Goal: Find specific page/section: Find specific page/section

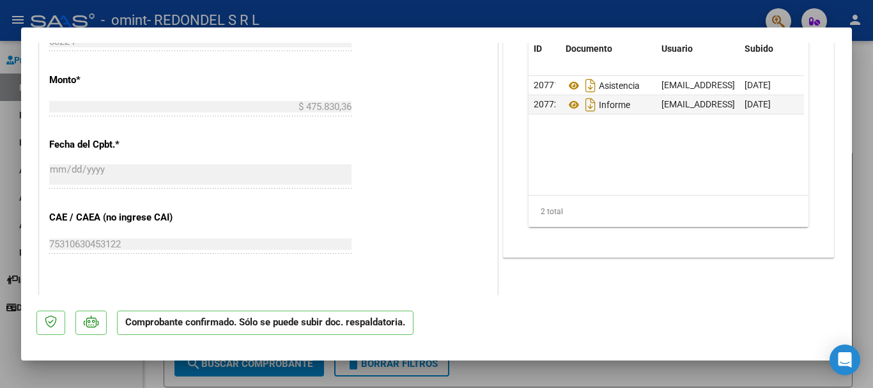
scroll to position [767, 0]
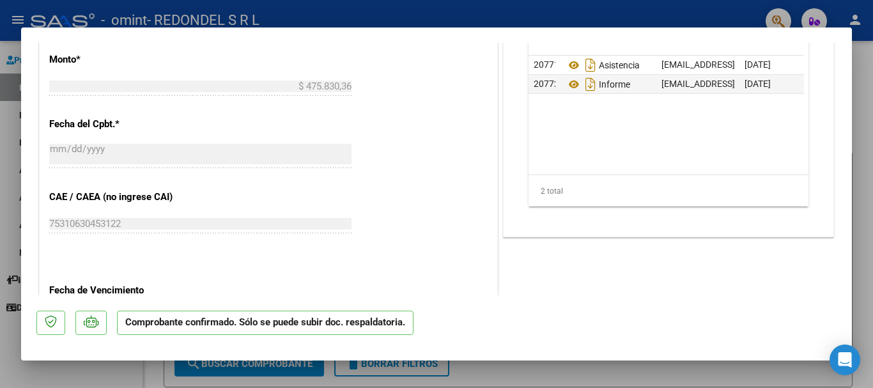
click at [852, 68] on div at bounding box center [436, 194] width 873 height 388
type input "$ 0,00"
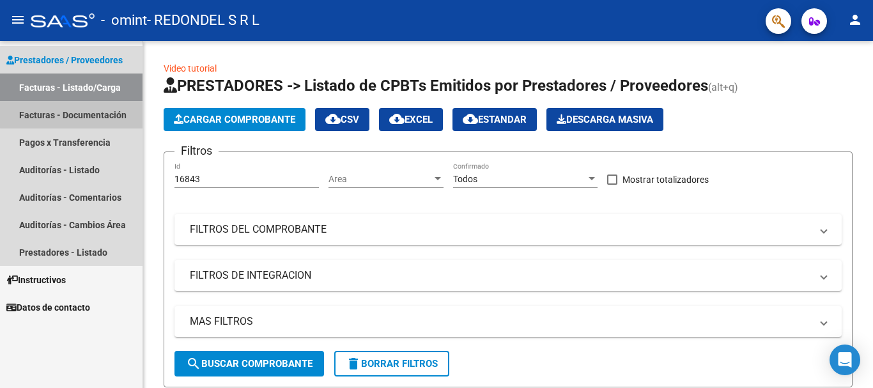
click at [103, 112] on link "Facturas - Documentación" at bounding box center [71, 114] width 142 height 27
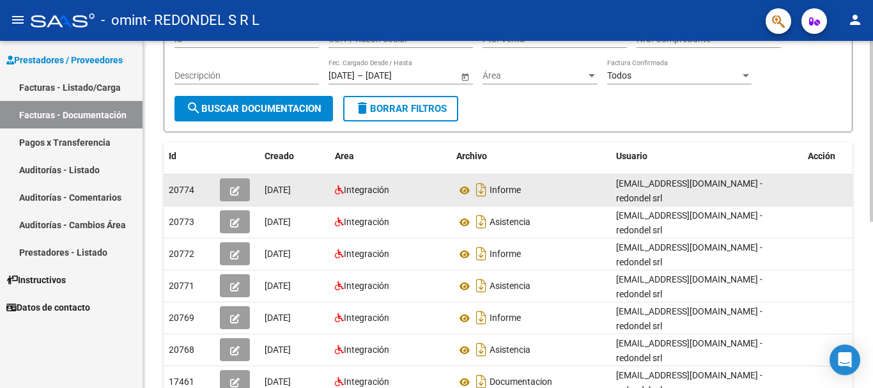
scroll to position [128, 0]
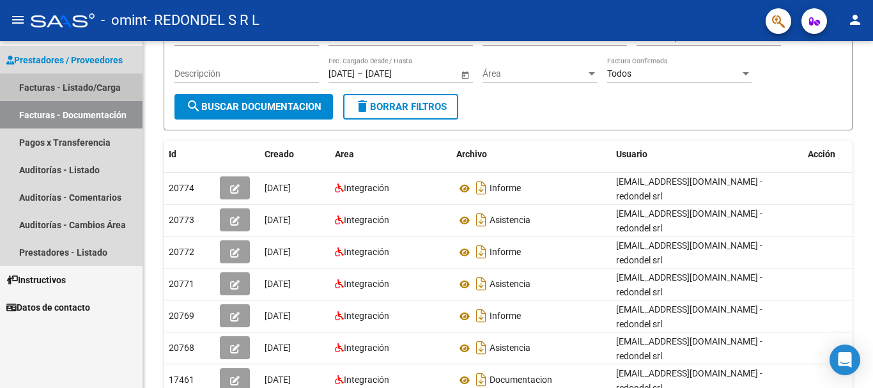
click at [80, 87] on link "Facturas - Listado/Carga" at bounding box center [71, 86] width 142 height 27
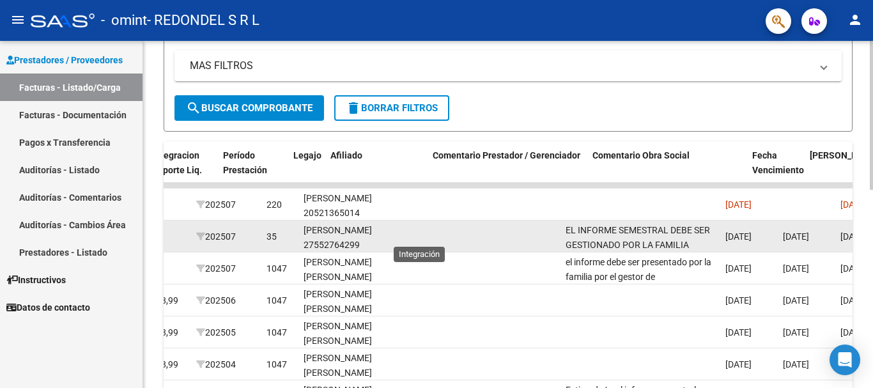
scroll to position [0, 1673]
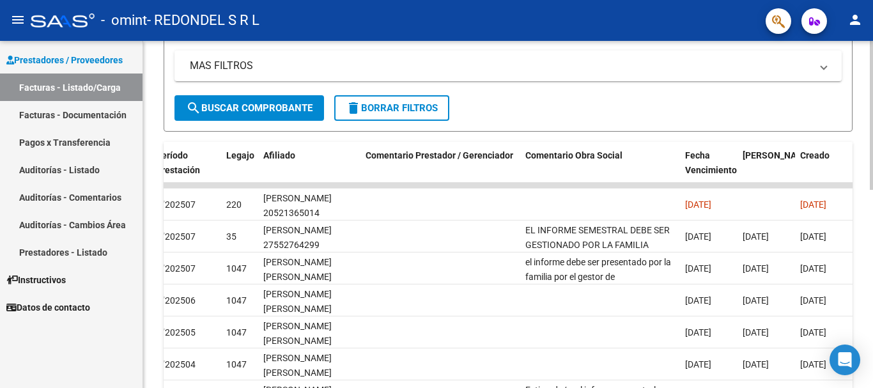
click at [627, 106] on form "Filtros Id Area Area Todos Confirmado Mostrar totalizadores FILTROS DEL COMPROB…" at bounding box center [508, 14] width 689 height 236
